Goal: Transaction & Acquisition: Purchase product/service

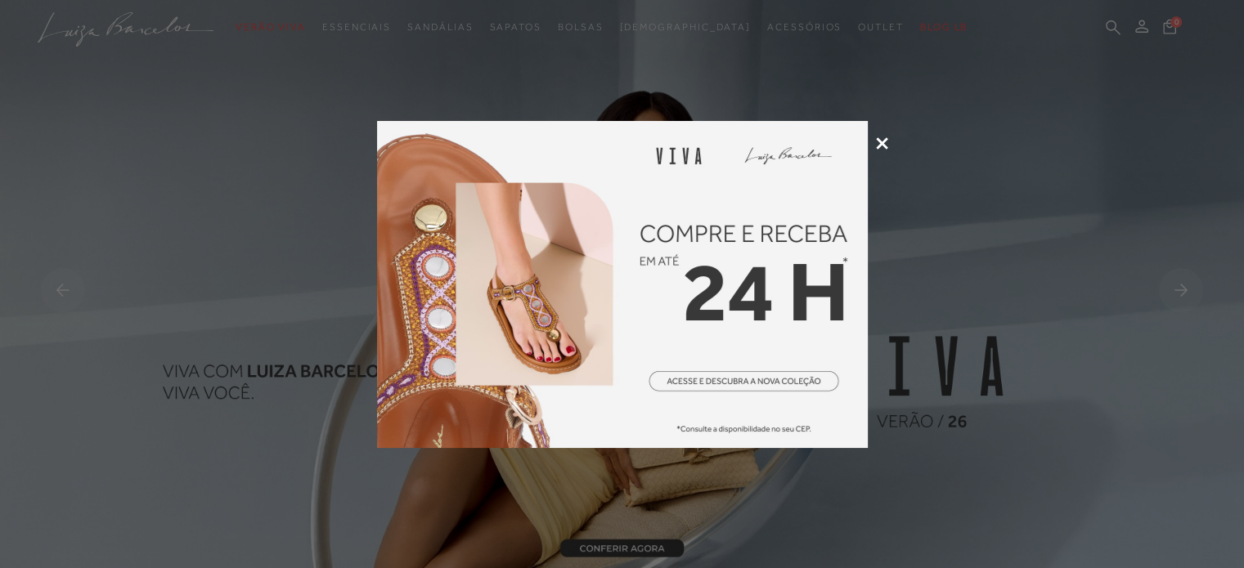
click at [879, 143] on icon at bounding box center [882, 143] width 12 height 12
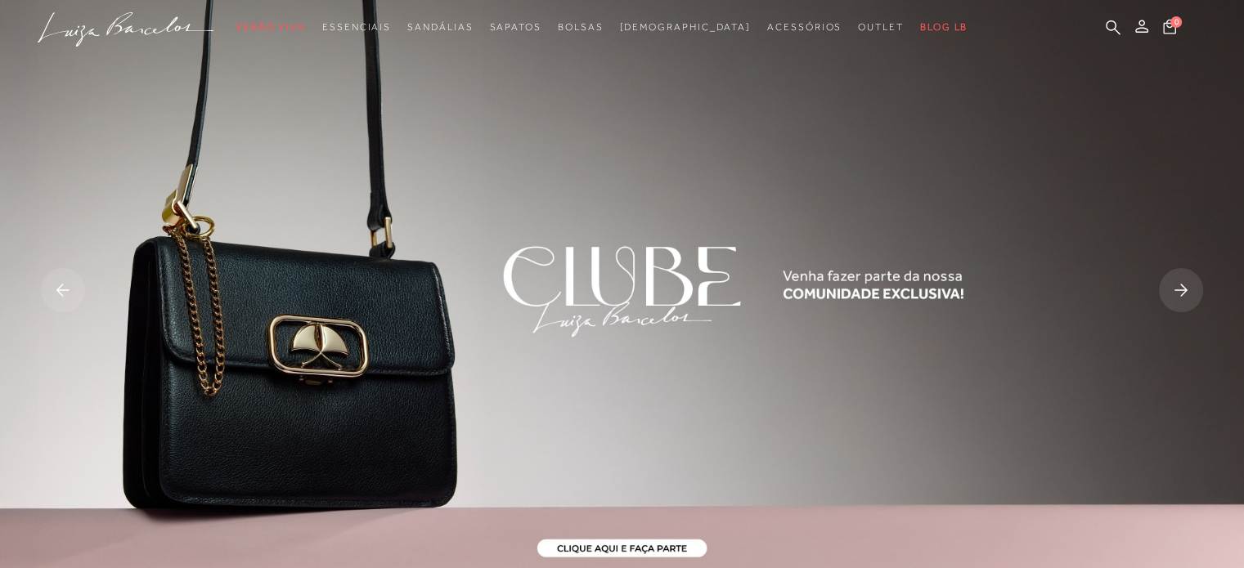
click at [74, 294] on rect at bounding box center [63, 290] width 44 height 44
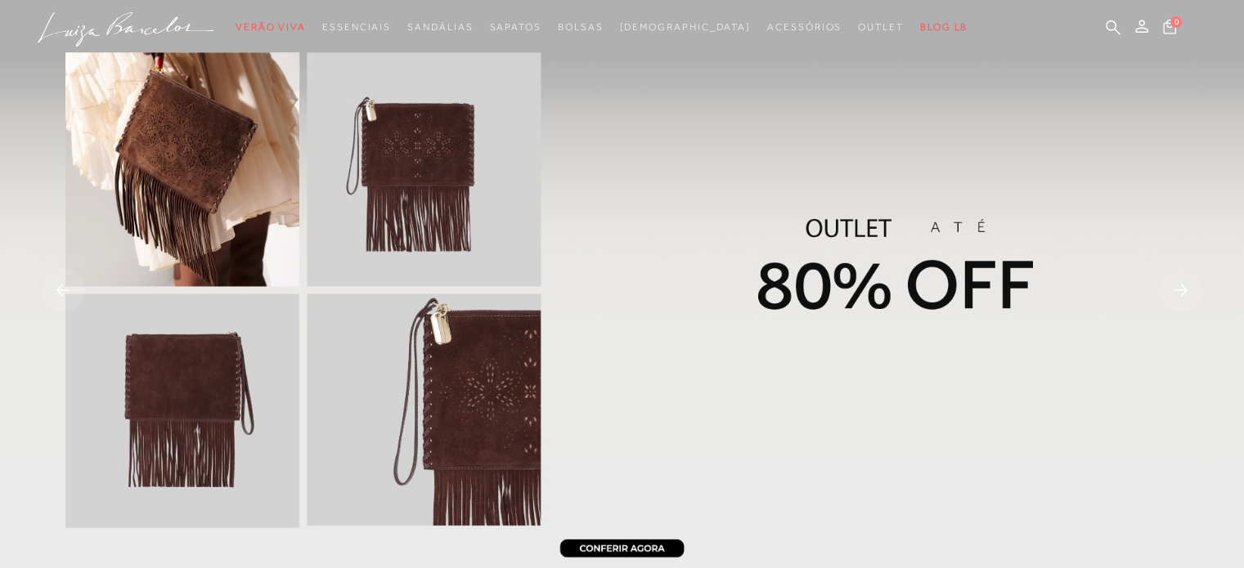
click at [74, 294] on rect at bounding box center [63, 290] width 44 height 44
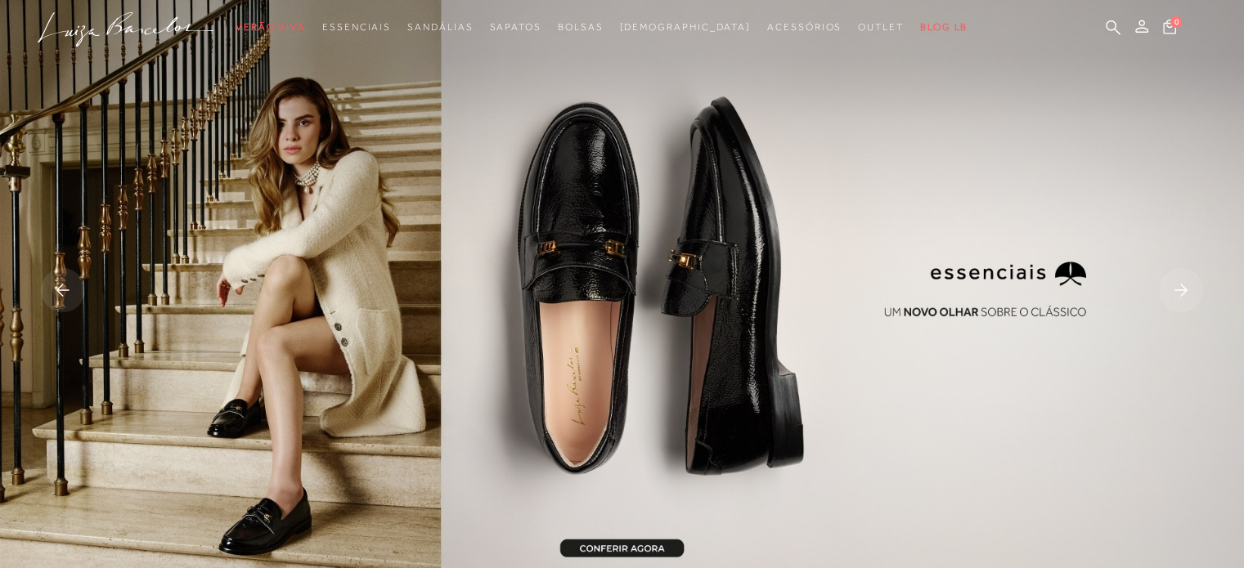
click at [570, 255] on img at bounding box center [622, 292] width 1244 height 584
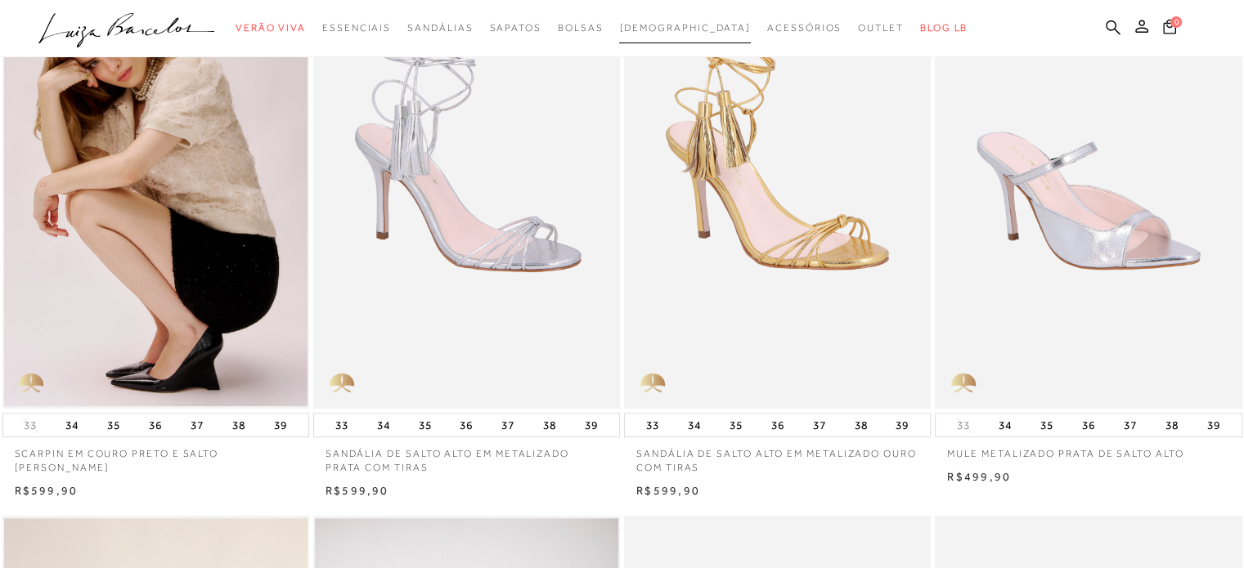
scroll to position [736, 0]
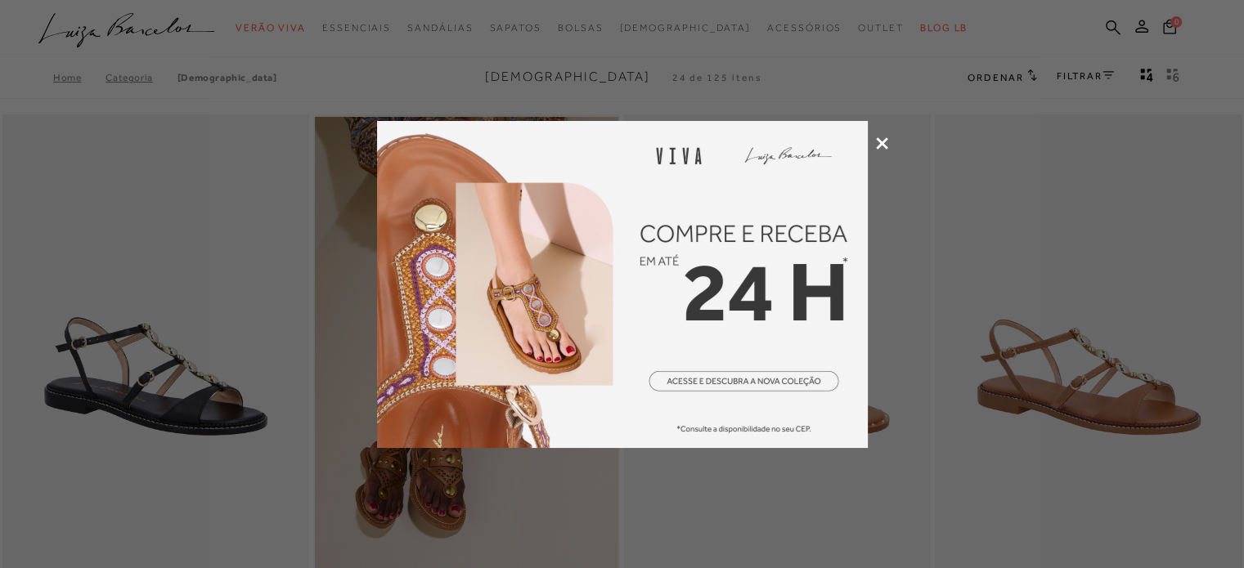
click at [886, 138] on icon at bounding box center [882, 143] width 12 height 12
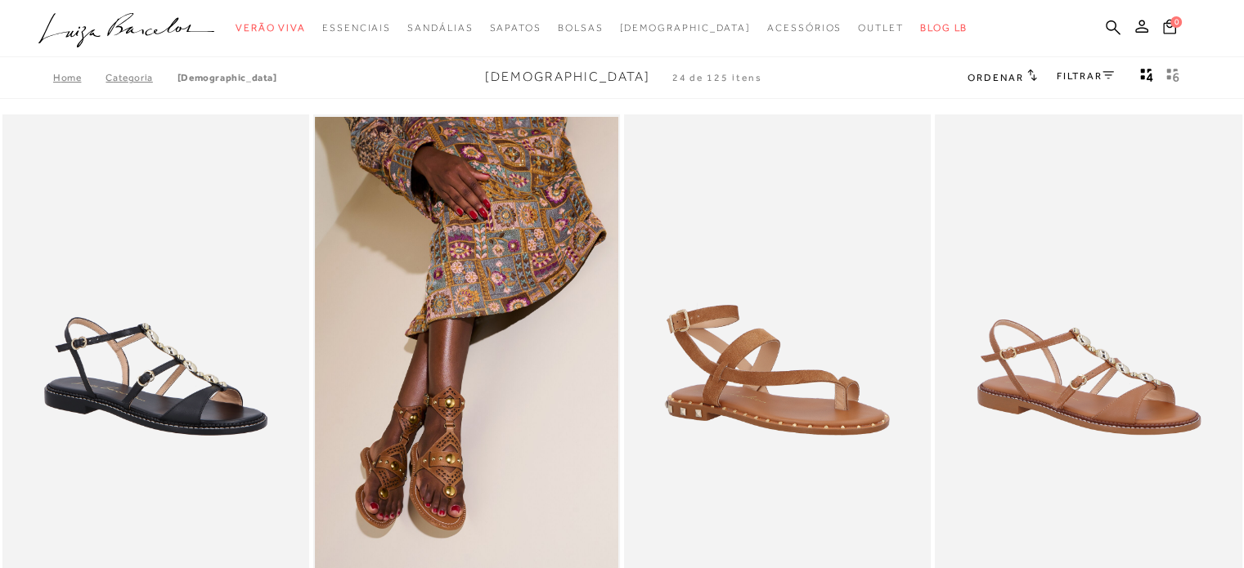
click at [1017, 72] on span "Ordenar" at bounding box center [995, 77] width 56 height 11
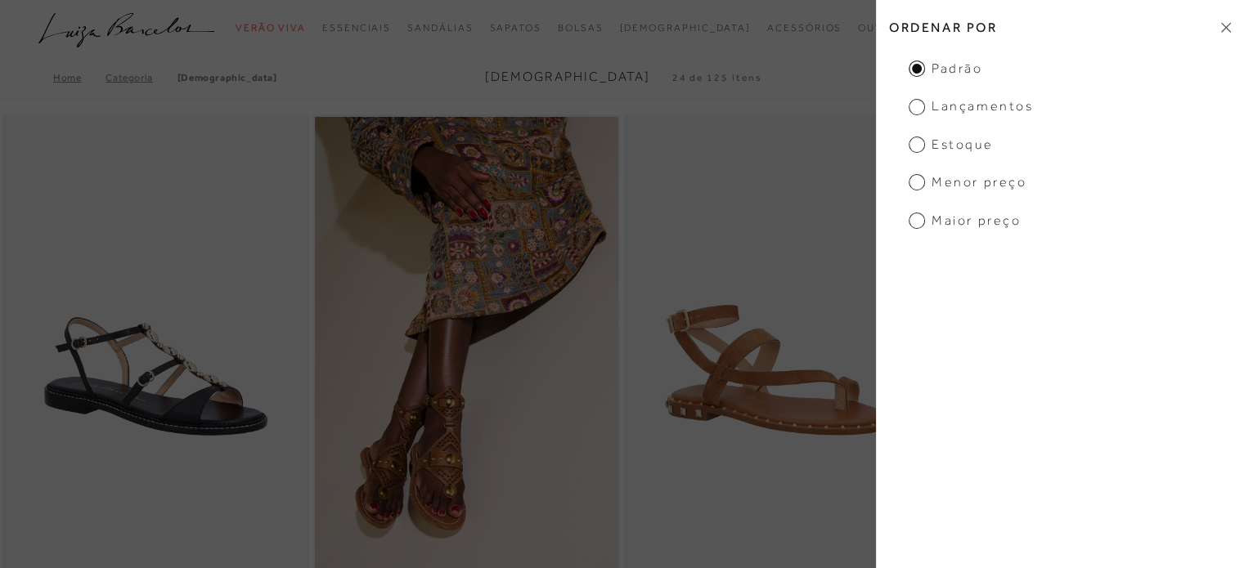
click at [965, 186] on span "Menor preço" at bounding box center [967, 182] width 118 height 18
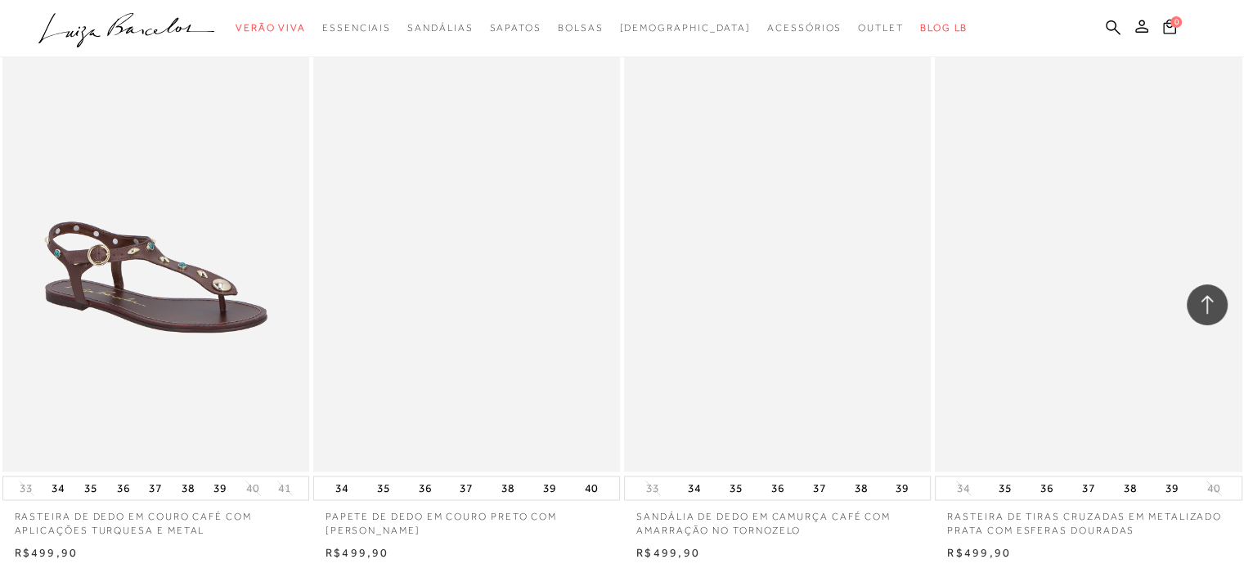
scroll to position [2371, 0]
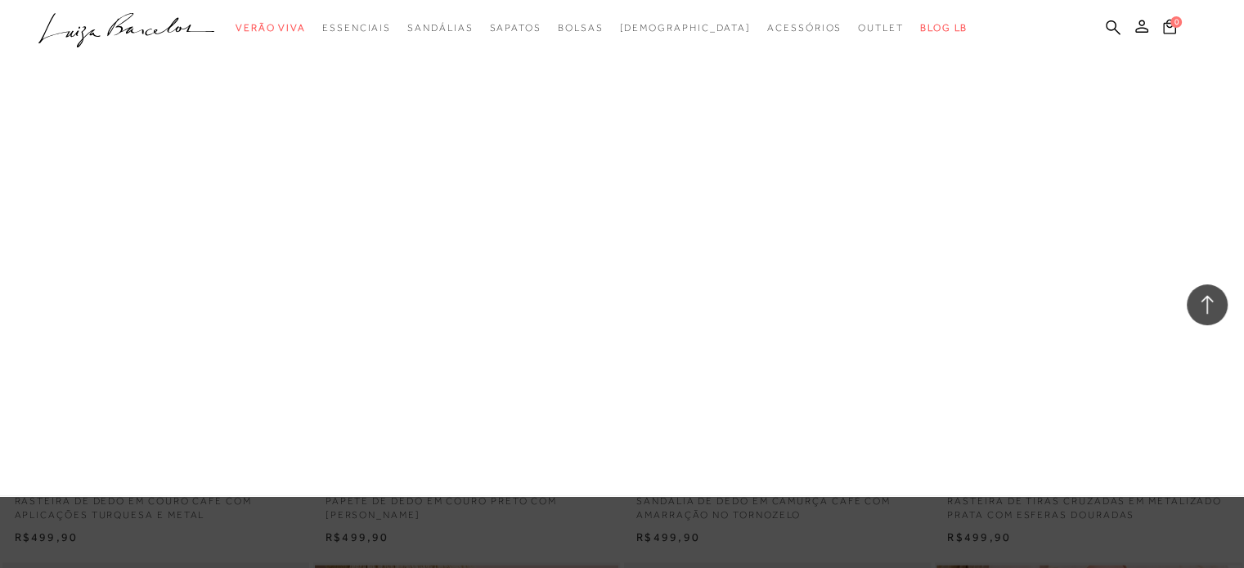
click at [0, 0] on link "Botas" at bounding box center [0, 0] width 0 height 0
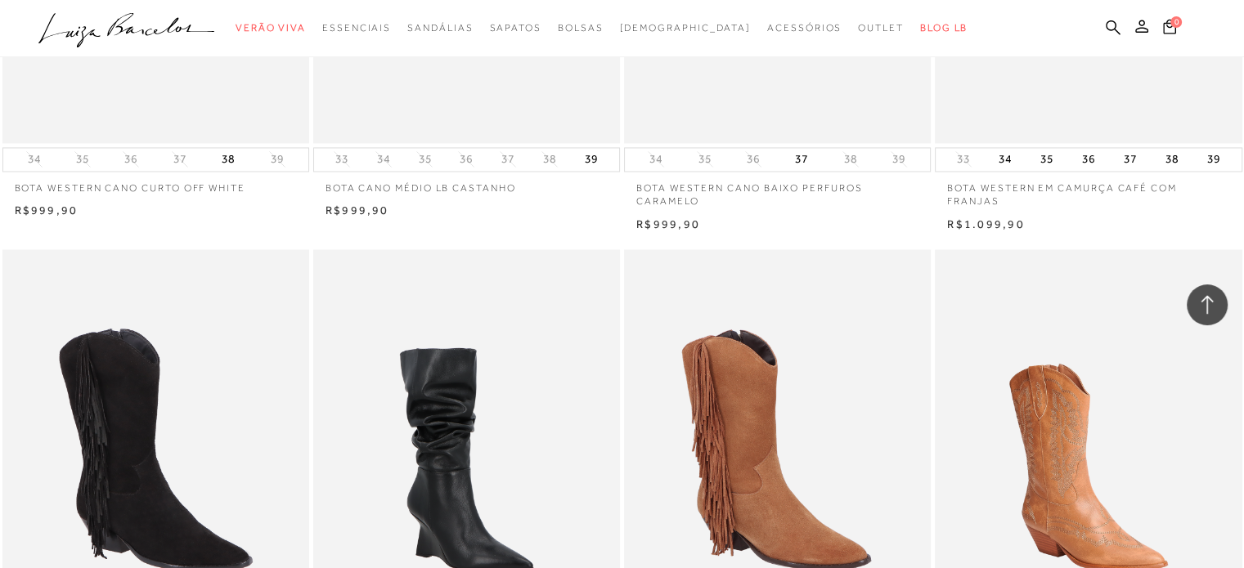
scroll to position [3270, 0]
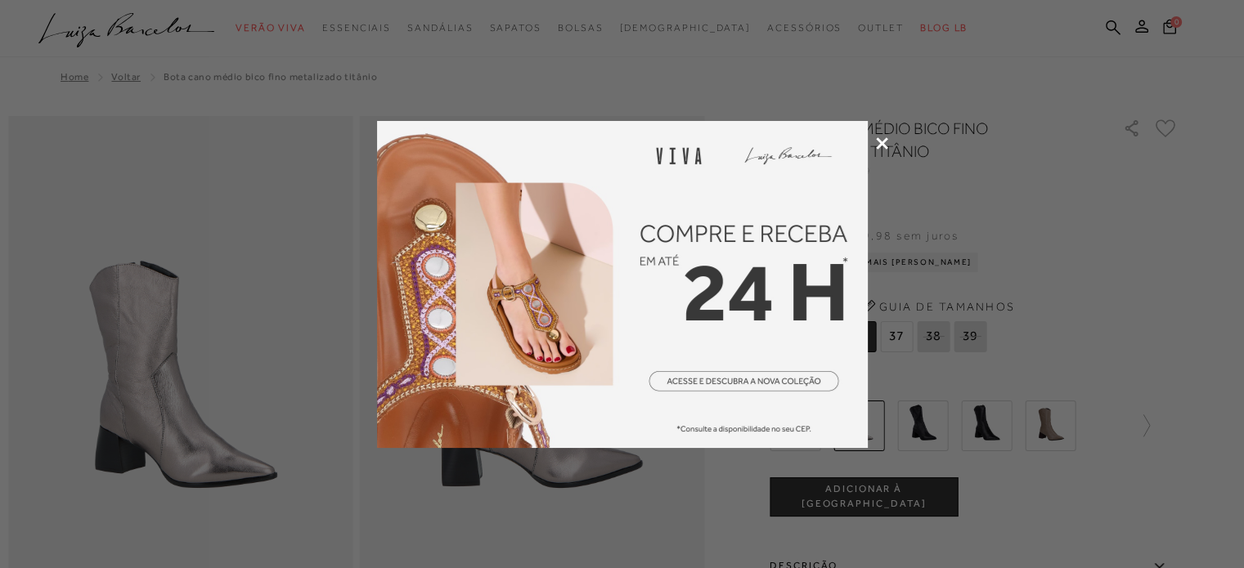
click at [876, 138] on icon at bounding box center [882, 143] width 12 height 12
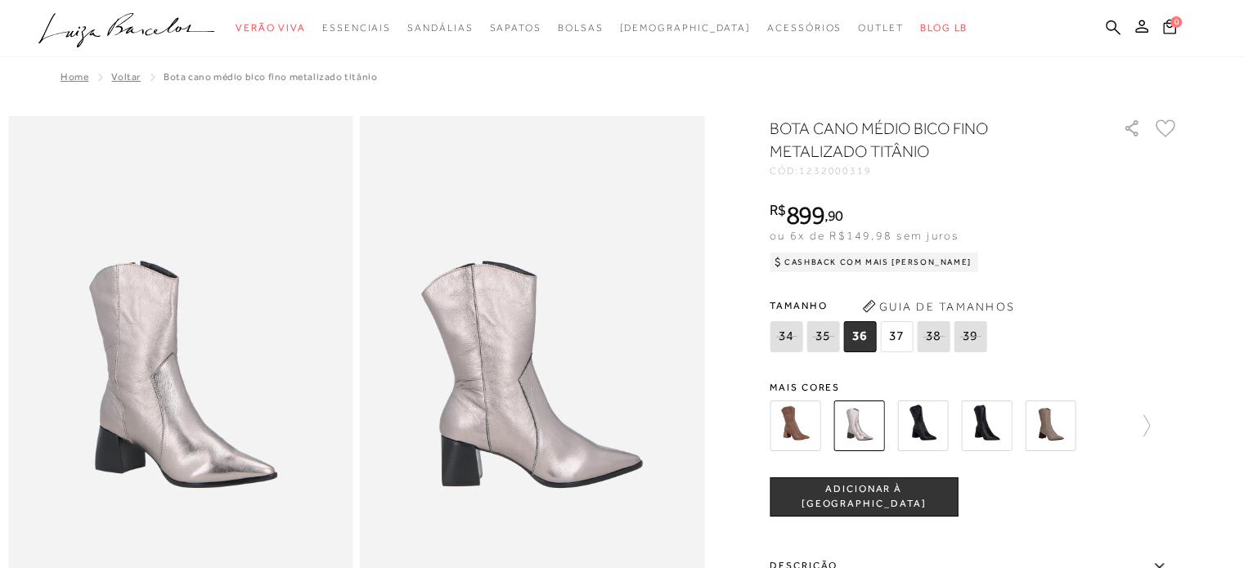
click at [933, 419] on img at bounding box center [922, 426] width 51 height 51
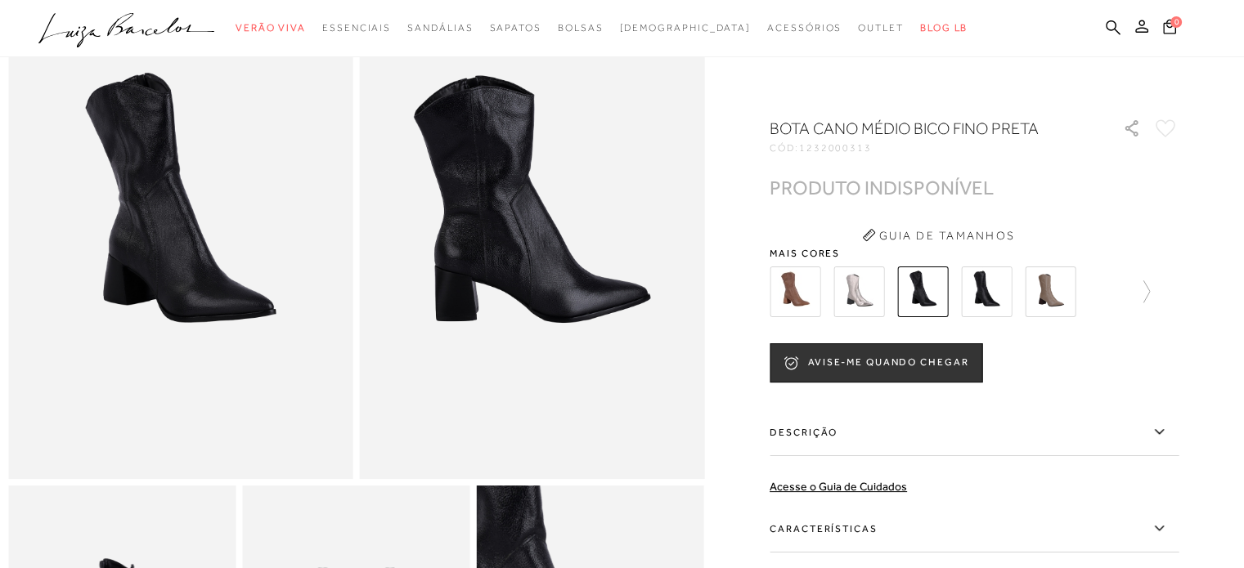
scroll to position [164, 0]
